Goal: Task Accomplishment & Management: Use online tool/utility

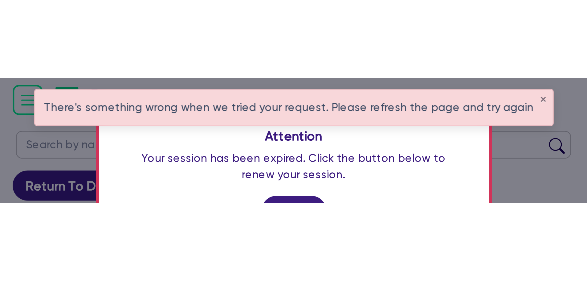
scroll to position [25, 0]
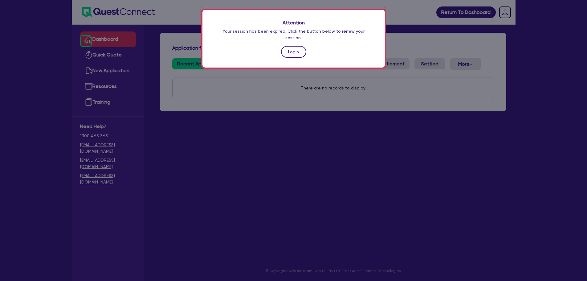
click at [228, 46] on link "Login" at bounding box center [293, 52] width 25 height 12
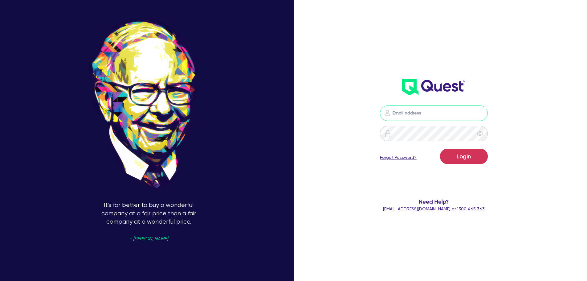
click at [228, 48] on input "email" at bounding box center [434, 112] width 108 height 15
type input "[EMAIL_ADDRESS][PERSON_NAME][DOMAIN_NAME]"
click at [228, 48] on button "Login" at bounding box center [464, 156] width 48 height 15
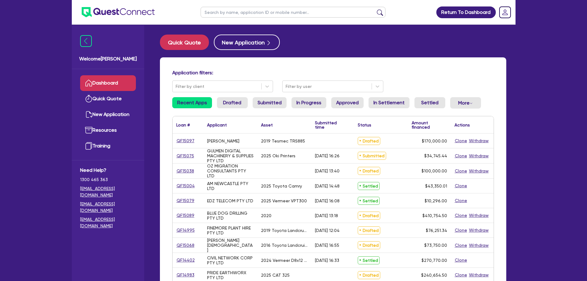
click at [228, 15] on input "text" at bounding box center [293, 12] width 185 height 11
type input "bl"
click at [190, 48] on link "QF15089" at bounding box center [185, 215] width 19 height 7
select select "PRIMARY_ASSETS"
select select "YELLOW_GOODS_AND_EXCAVATORS"
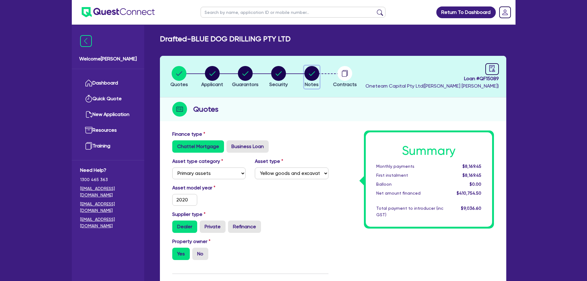
click at [228, 48] on circle "button" at bounding box center [312, 73] width 15 height 15
select select "Other"
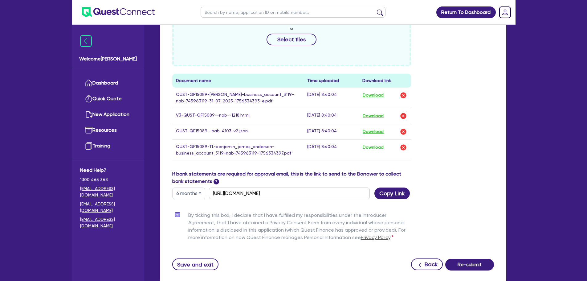
scroll to position [339, 0]
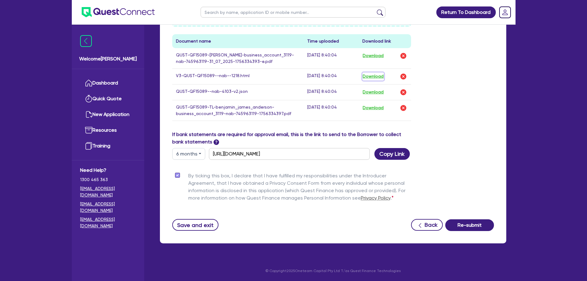
click at [228, 48] on button "Download" at bounding box center [374, 76] width 22 height 8
